Goal: Participate in discussion: Engage in conversation with other users on a specific topic

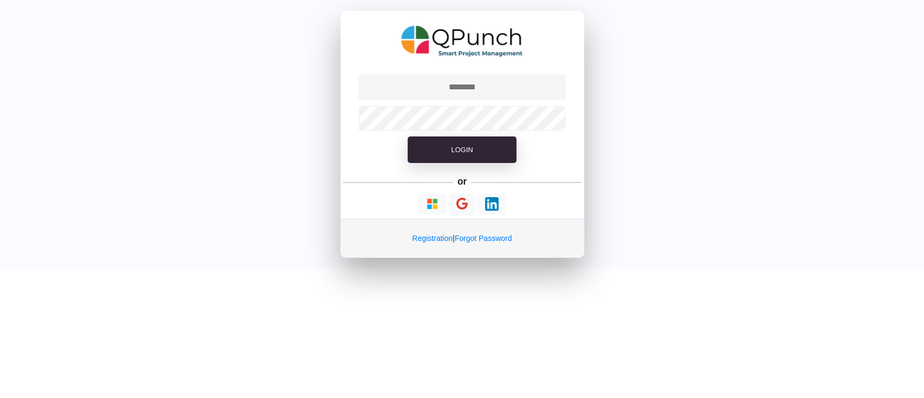
click at [482, 85] on input "text" at bounding box center [461, 87] width 207 height 26
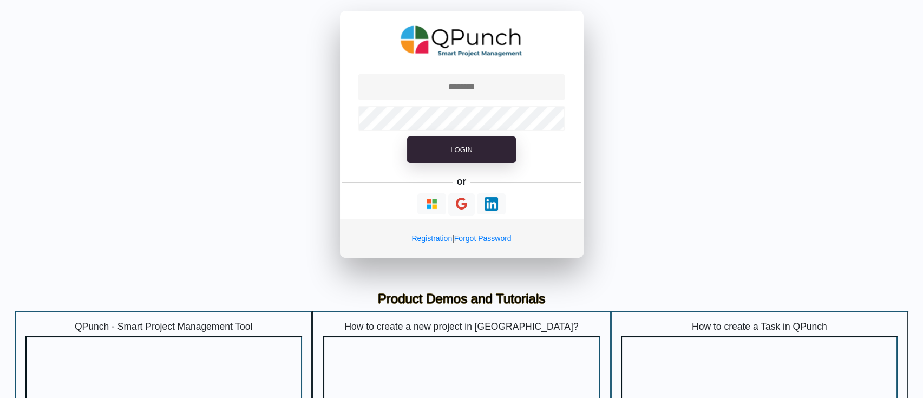
type input "**********"
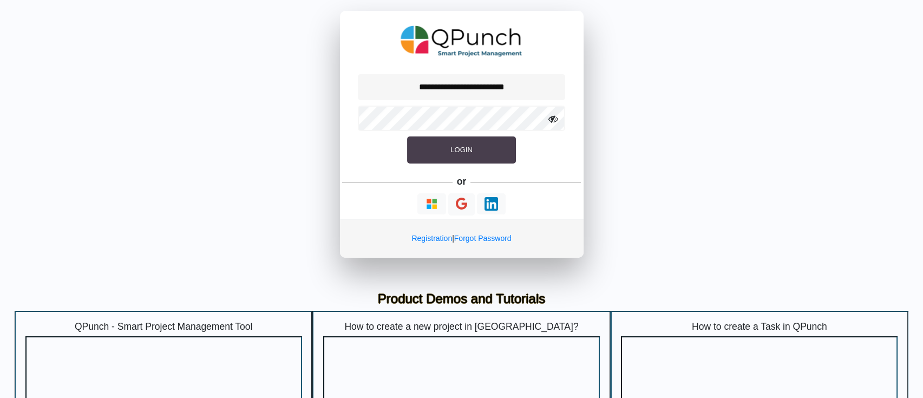
click at [481, 151] on button "Login" at bounding box center [461, 149] width 108 height 27
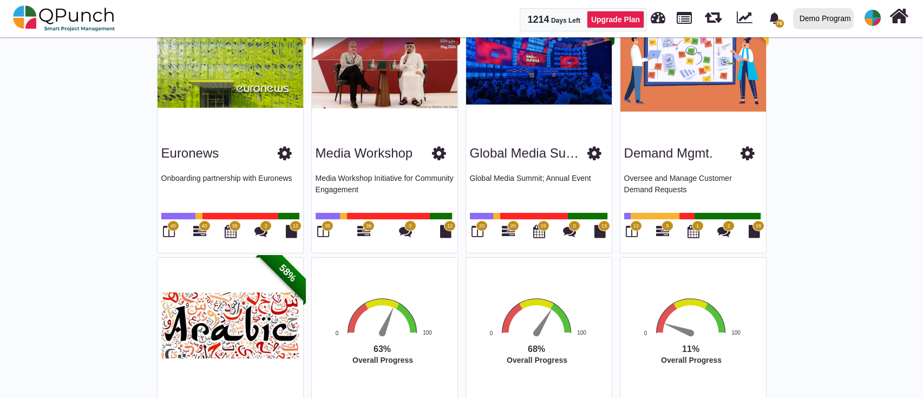
scroll to position [649, 0]
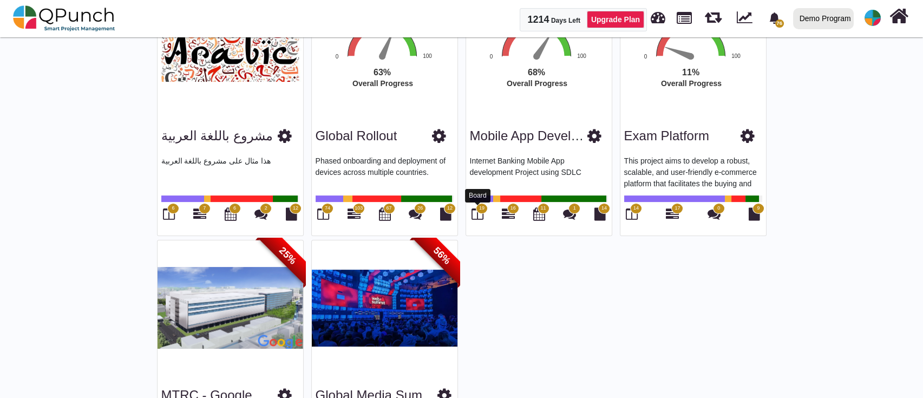
click at [477, 212] on icon at bounding box center [477, 213] width 12 height 13
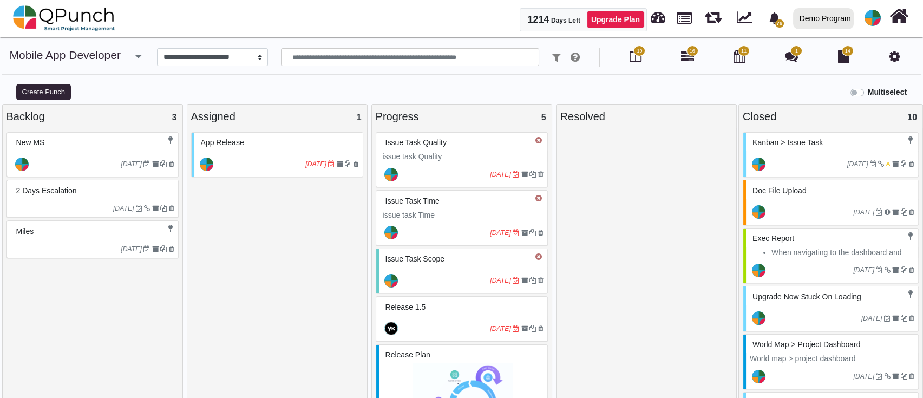
click at [269, 151] on div "[DATE]" at bounding box center [278, 163] width 168 height 25
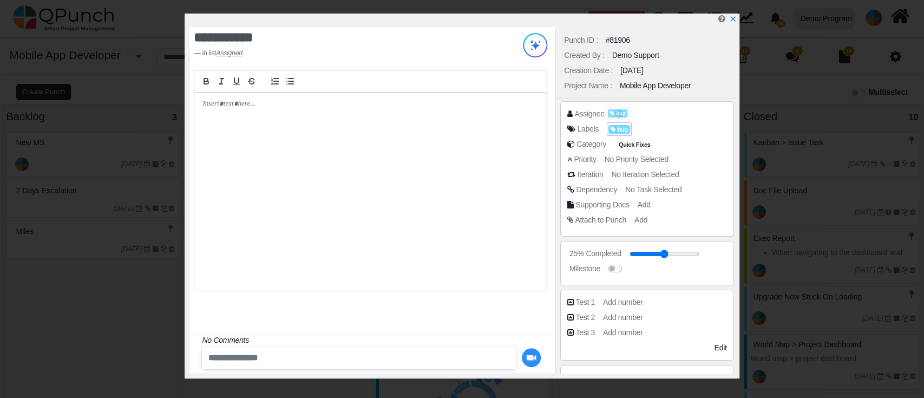
click at [617, 129] on span "bug" at bounding box center [619, 129] width 22 height 9
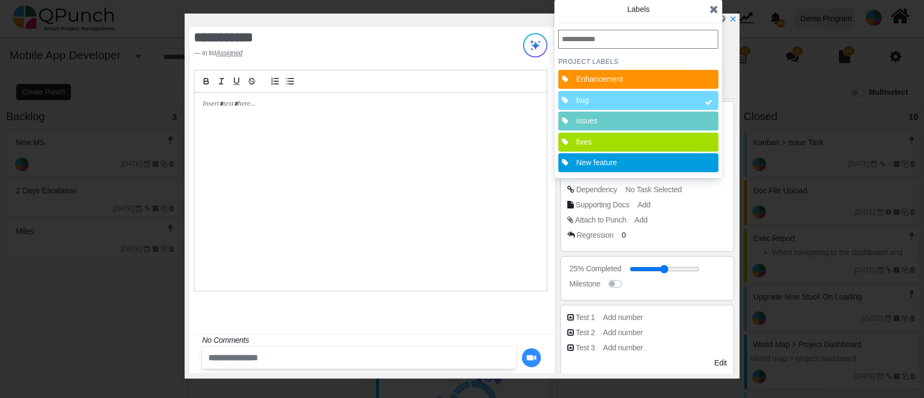
click at [580, 32] on input "text" at bounding box center [638, 39] width 160 height 19
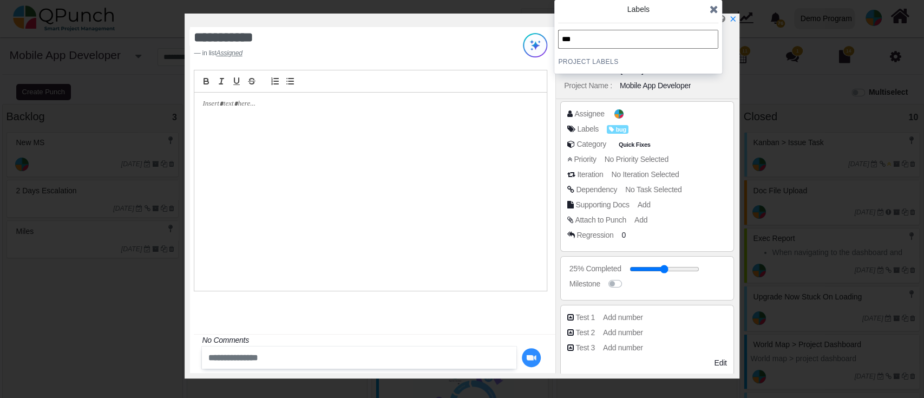
type input "***"
click at [733, 19] on icon "x" at bounding box center [732, 19] width 9 height 9
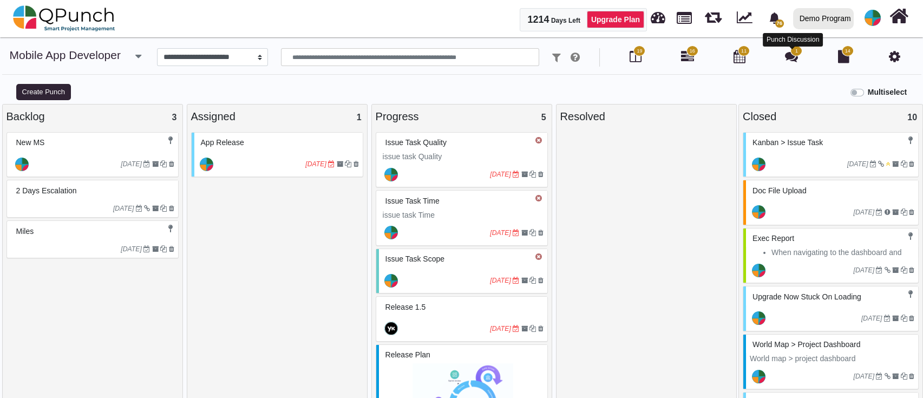
click at [795, 62] on icon at bounding box center [791, 56] width 13 height 13
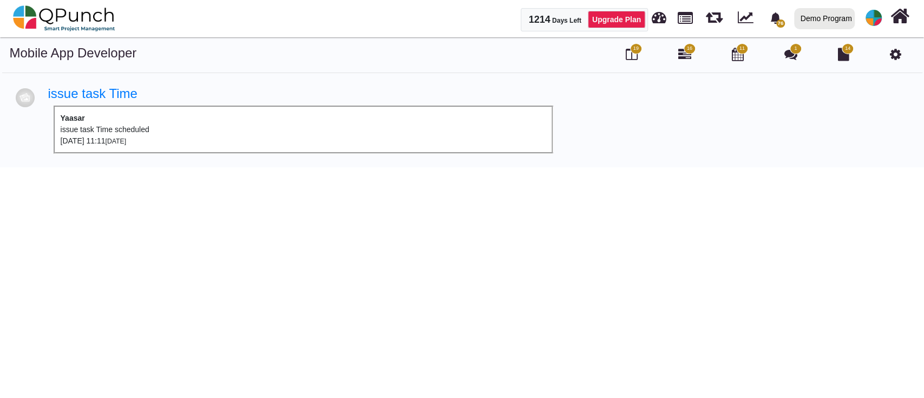
click at [114, 136] on div "[DATE] 11:11 [DATE]" at bounding box center [303, 140] width 485 height 11
click at [82, 100] on link "issue task Time" at bounding box center [92, 93] width 89 height 15
click at [104, 115] on div "Yaasar issue task Time scheduled [DATE] 11:11 [DATE]" at bounding box center [303, 130] width 499 height 48
drag, startPoint x: 62, startPoint y: 126, endPoint x: 116, endPoint y: 141, distance: 56.2
click at [116, 141] on div "Yaasar issue task Time scheduled [DATE] 11:11 [DATE]" at bounding box center [303, 130] width 499 height 48
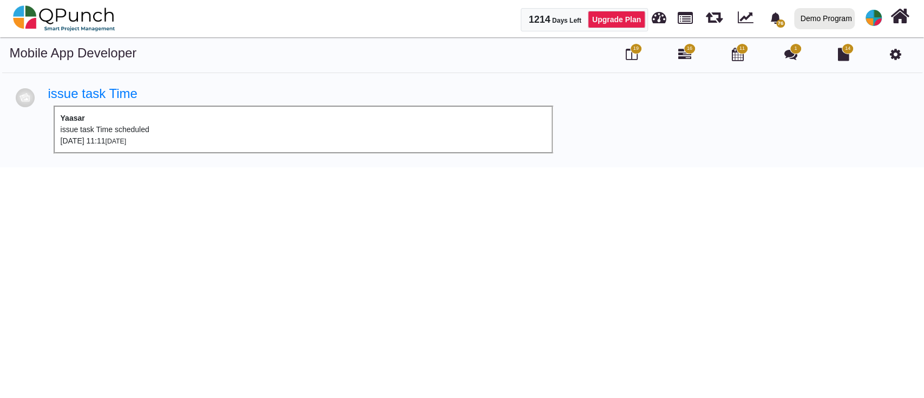
click at [116, 141] on div "[DATE] 11:11 [DATE]" at bounding box center [303, 140] width 485 height 11
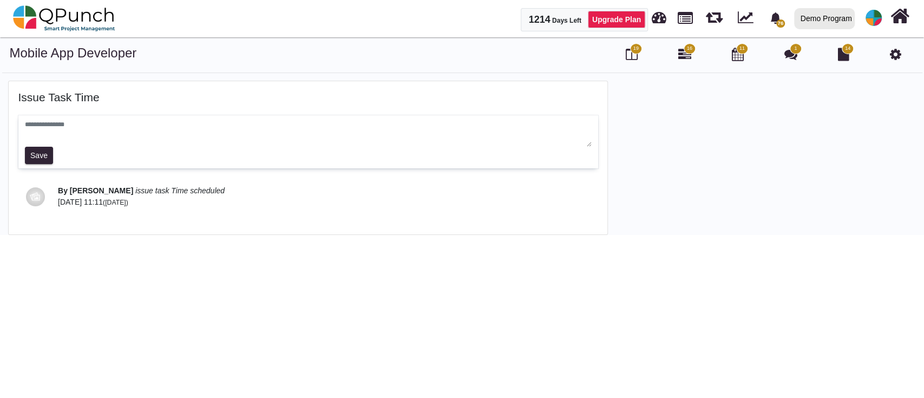
click at [68, 131] on textarea at bounding box center [308, 133] width 566 height 27
type textarea "****"
click at [36, 160] on button "Save" at bounding box center [39, 155] width 29 height 17
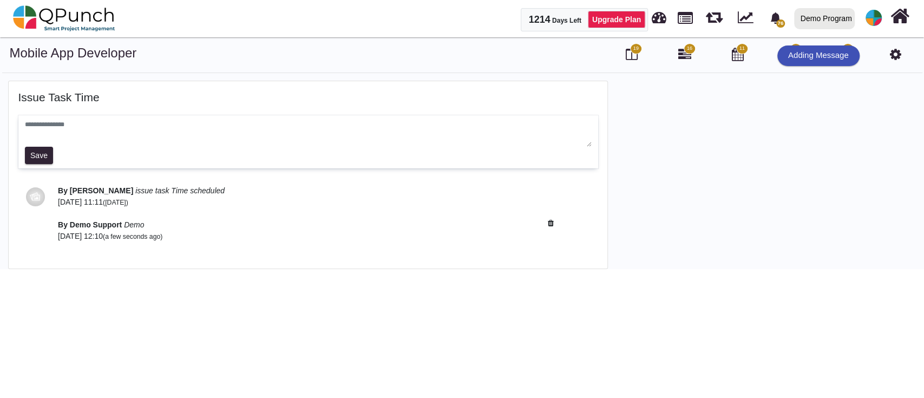
click at [55, 95] on h4 "issue task Time" at bounding box center [307, 97] width 579 height 14
click at [630, 55] on icon at bounding box center [631, 54] width 12 height 13
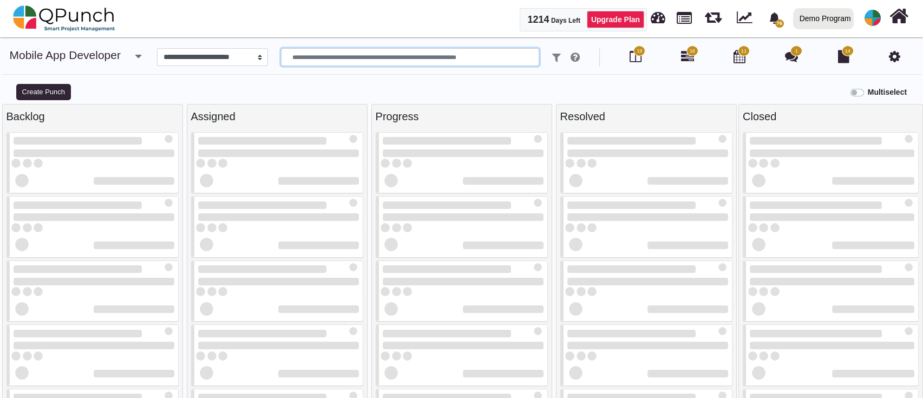
click at [365, 55] on input "text" at bounding box center [410, 57] width 258 height 18
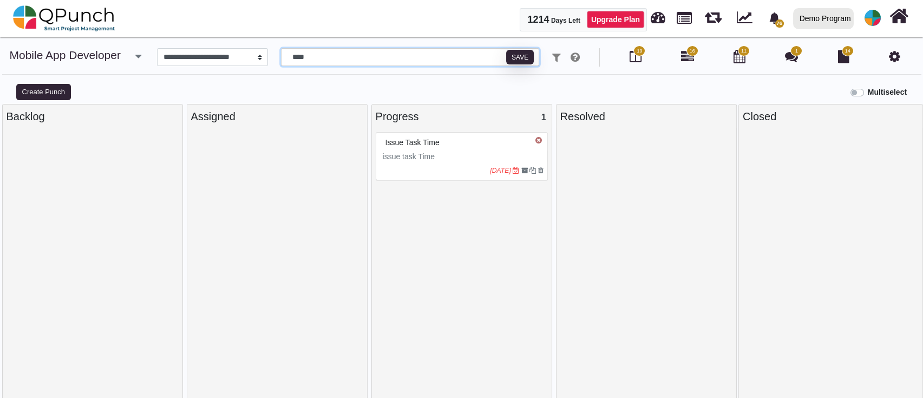
type input "****"
click at [466, 159] on p "issue task Time" at bounding box center [463, 156] width 161 height 11
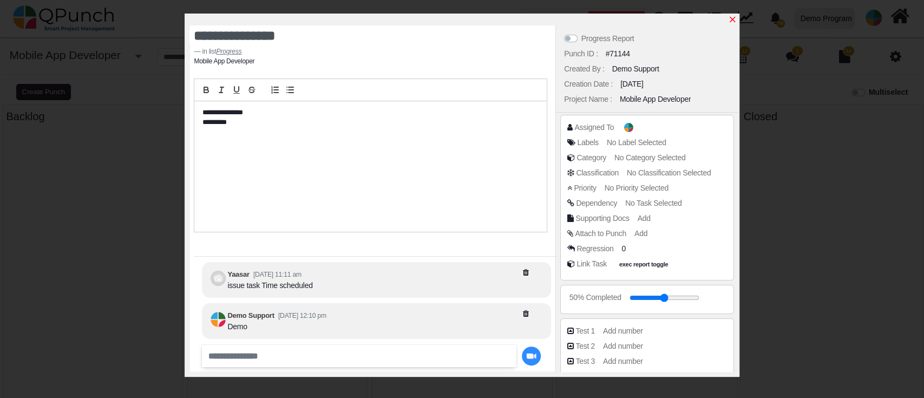
click at [736, 15] on icon "x" at bounding box center [732, 19] width 9 height 9
